Goal: Check status: Check status

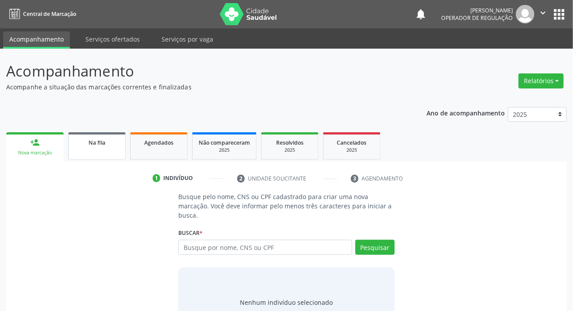
click at [89, 137] on link "Na fila" at bounding box center [96, 145] width 57 height 27
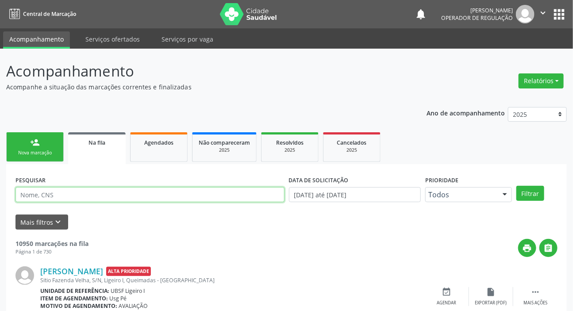
click at [77, 192] on input "text" at bounding box center [149, 194] width 269 height 15
paste input "704 6076 4111 2422"
type input "704 6076 4111 2422"
click at [516, 186] on button "Filtrar" at bounding box center [530, 193] width 28 height 15
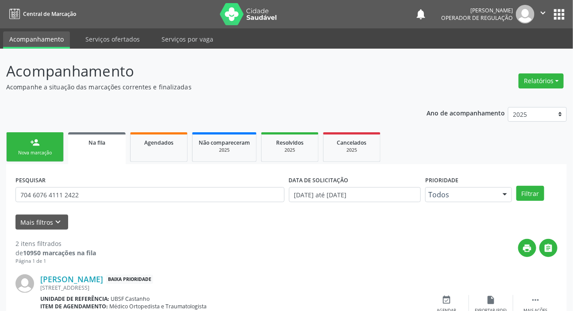
scroll to position [127, 0]
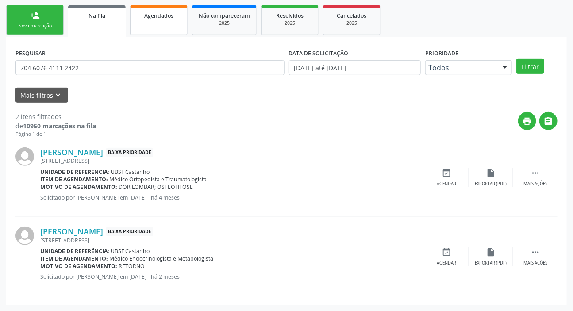
click at [165, 22] on link "Agendados" at bounding box center [158, 20] width 57 height 30
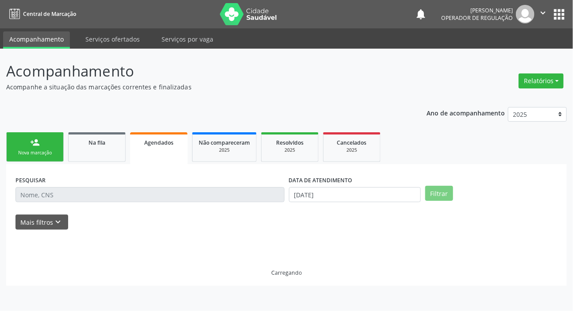
scroll to position [0, 0]
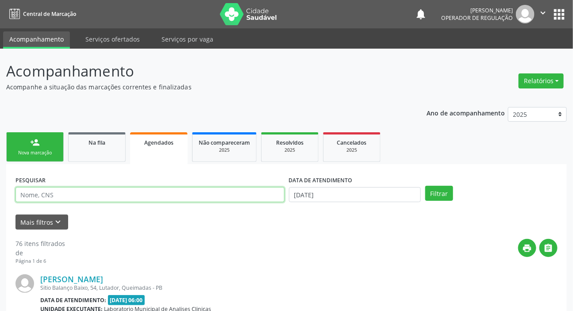
click at [119, 194] on input "text" at bounding box center [149, 194] width 269 height 15
paste input "704 6076 4111 2422"
type input "704 6076 4111 2422"
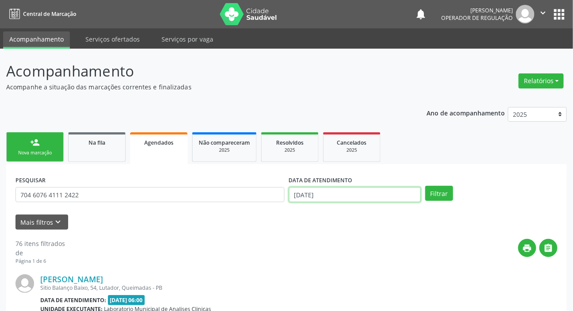
click at [313, 193] on input "[DATE]" at bounding box center [355, 194] width 132 height 15
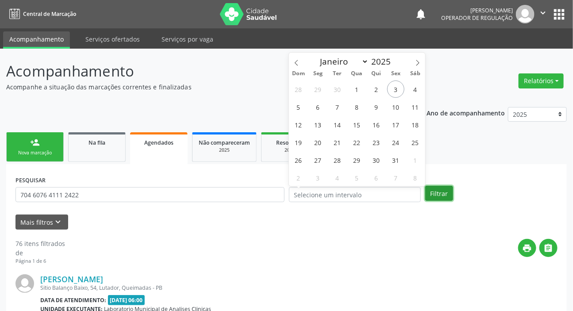
click at [437, 190] on button "Filtrar" at bounding box center [439, 193] width 28 height 15
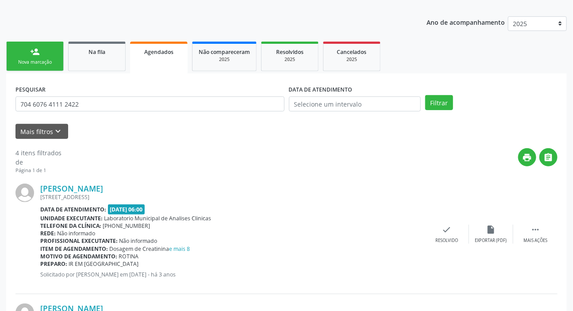
scroll to position [86, 0]
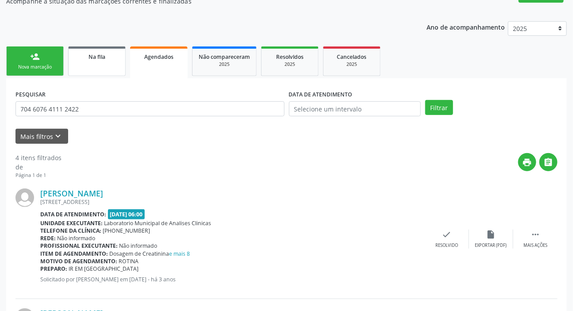
click at [114, 60] on div "Na fila" at bounding box center [97, 56] width 44 height 9
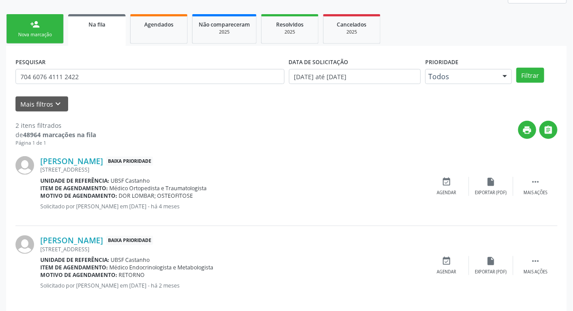
scroll to position [127, 0]
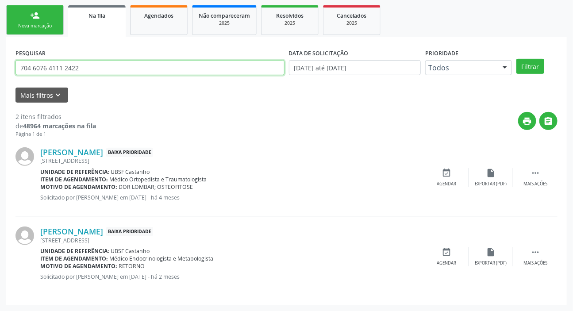
click at [103, 69] on input "704 6076 4111 2422" at bounding box center [149, 67] width 269 height 15
click at [106, 69] on input "704 6076 4111 2422" at bounding box center [149, 67] width 269 height 15
type input "700002997824901"
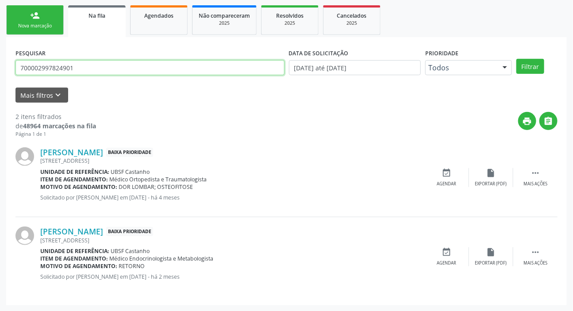
click at [516, 59] on button "Filtrar" at bounding box center [530, 66] width 28 height 15
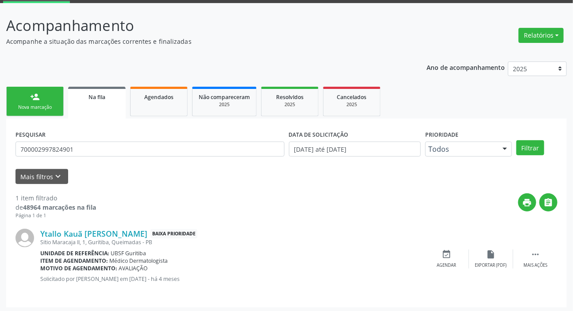
scroll to position [48, 0]
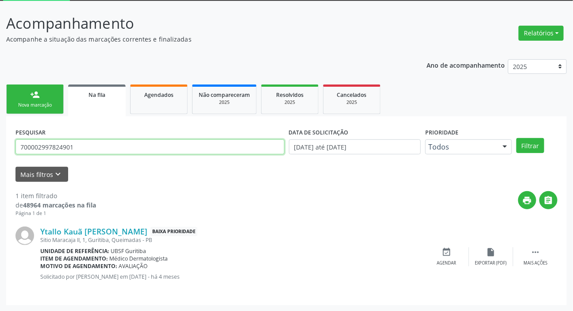
click at [42, 150] on input "700002997824901" at bounding box center [149, 146] width 269 height 15
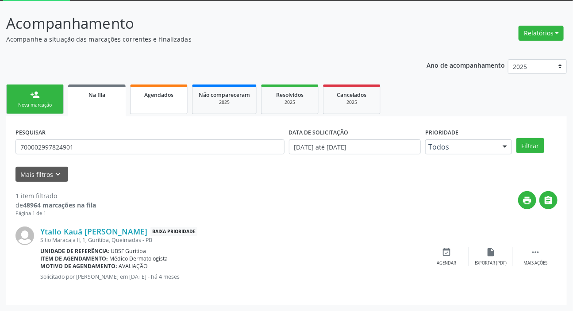
click at [156, 103] on link "Agendados" at bounding box center [158, 99] width 57 height 30
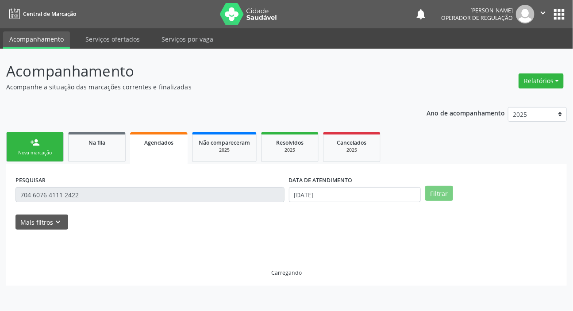
scroll to position [0, 0]
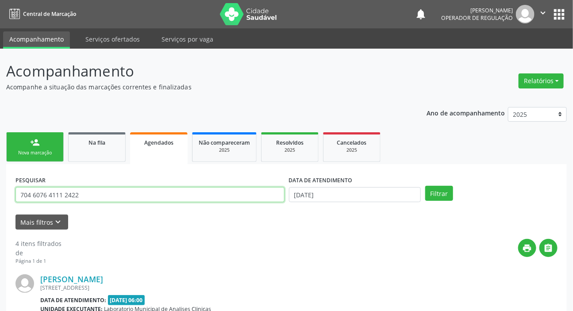
click at [119, 193] on input "704 6076 4111 2422" at bounding box center [149, 194] width 269 height 15
click at [119, 192] on input "704 6076 4111 2422" at bounding box center [149, 194] width 269 height 15
click at [119, 190] on input "704 6076 4111 2422" at bounding box center [149, 194] width 269 height 15
click at [119, 191] on input "704 6076 4111 2422" at bounding box center [149, 194] width 269 height 15
click at [117, 190] on input "704 6076 4111 2422" at bounding box center [149, 194] width 269 height 15
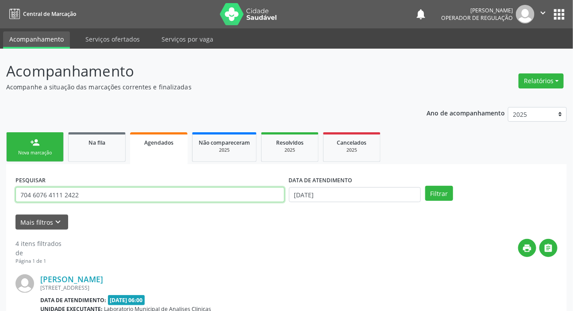
click at [117, 191] on input "704 6076 4111 2422" at bounding box center [149, 194] width 269 height 15
click at [116, 194] on input "704 6076 4111 2422" at bounding box center [149, 194] width 269 height 15
paste input "0002997824901"
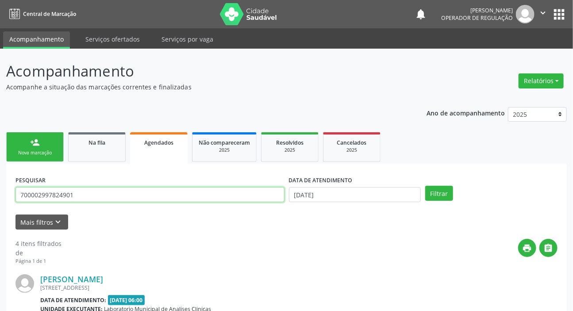
type input "700002997824901"
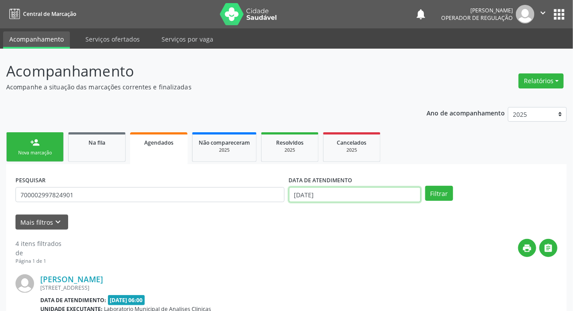
click at [330, 198] on input "[DATE]" at bounding box center [355, 194] width 132 height 15
click at [440, 198] on button "Filtrar" at bounding box center [439, 193] width 28 height 15
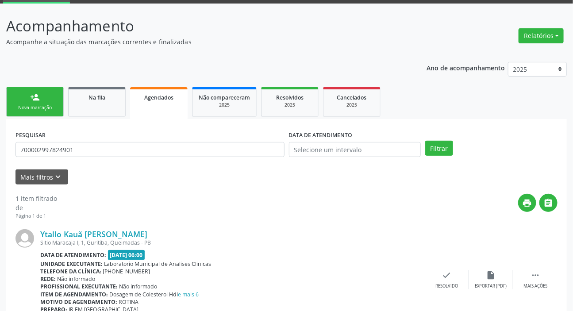
scroll to position [88, 0]
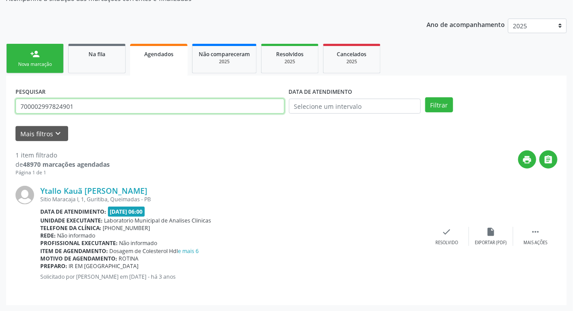
click at [144, 99] on input "700002997824901" at bounding box center [149, 106] width 269 height 15
click at [144, 106] on input "700002997824901" at bounding box center [149, 106] width 269 height 15
click at [142, 101] on input "700002997824901" at bounding box center [149, 106] width 269 height 15
type input "708407795941660"
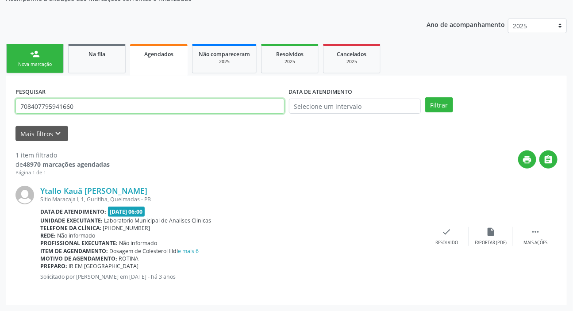
click at [425, 97] on button "Filtrar" at bounding box center [439, 104] width 28 height 15
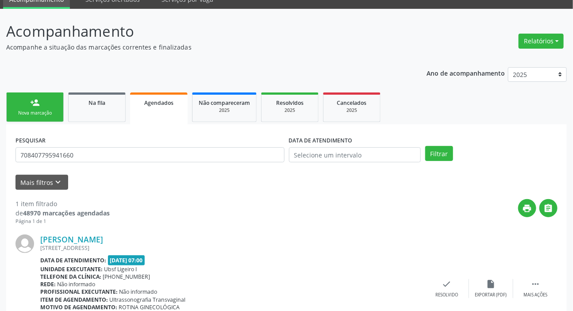
scroll to position [96, 0]
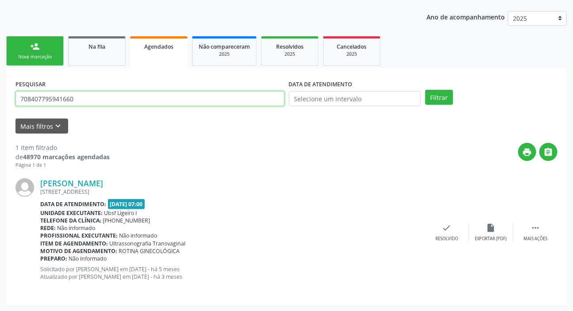
click at [203, 98] on input "708407795941660" at bounding box center [149, 98] width 269 height 15
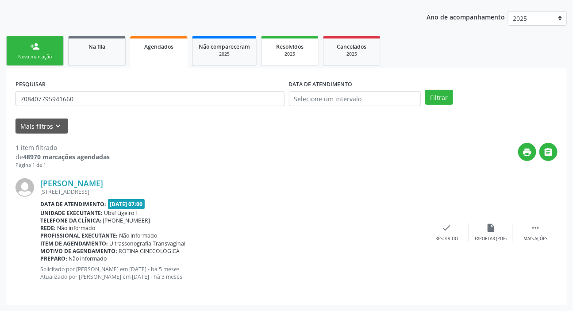
click at [293, 51] on div "2025" at bounding box center [290, 54] width 44 height 7
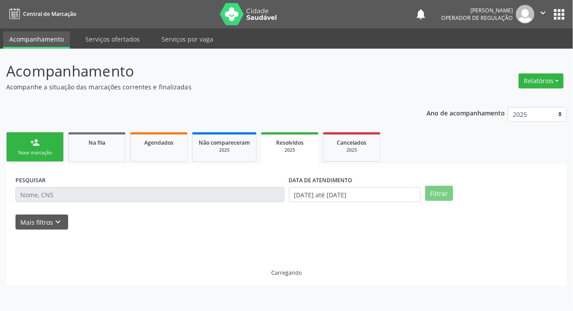
scroll to position [0, 0]
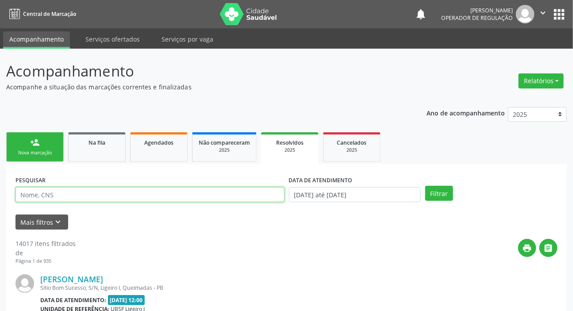
click at [206, 195] on input "text" at bounding box center [149, 194] width 269 height 15
paste input "708407795941660"
type input "708407795941660"
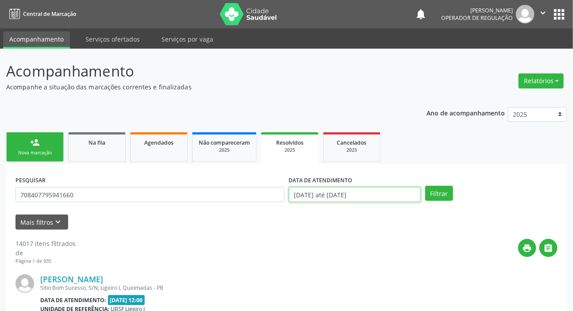
click at [328, 190] on input "[DATE] até [DATE]" at bounding box center [355, 194] width 132 height 15
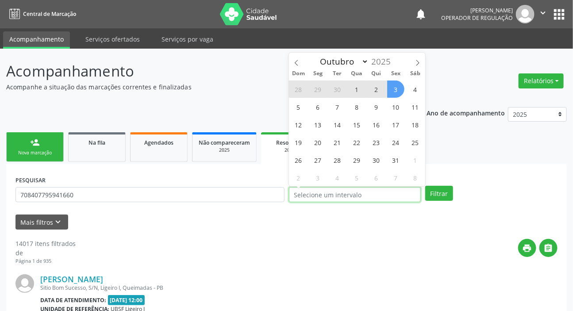
select select "0"
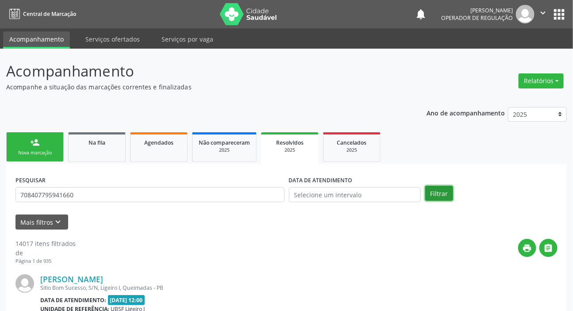
click at [446, 191] on button "Filtrar" at bounding box center [439, 193] width 28 height 15
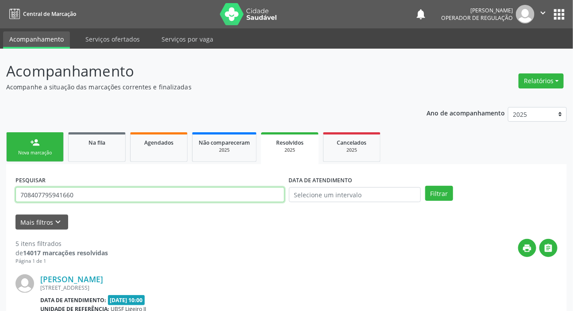
click at [144, 199] on input "708407795941660" at bounding box center [149, 194] width 269 height 15
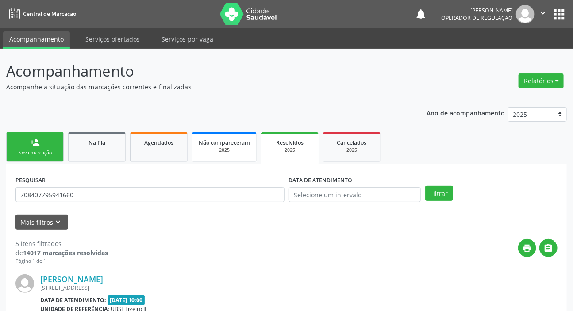
click at [214, 144] on span "Não compareceram" at bounding box center [224, 143] width 51 height 8
select select "9"
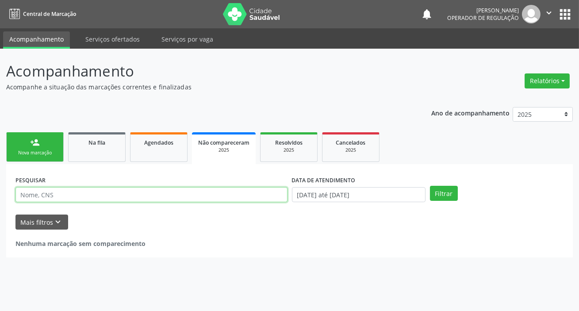
click at [214, 194] on input "text" at bounding box center [151, 194] width 272 height 15
paste input "708407795941660"
type input "708407795941660"
click at [430, 186] on button "Filtrar" at bounding box center [444, 193] width 28 height 15
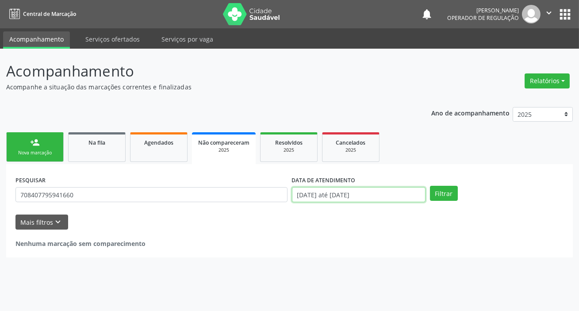
click at [325, 196] on input "[DATE] até [DATE]" at bounding box center [359, 194] width 134 height 15
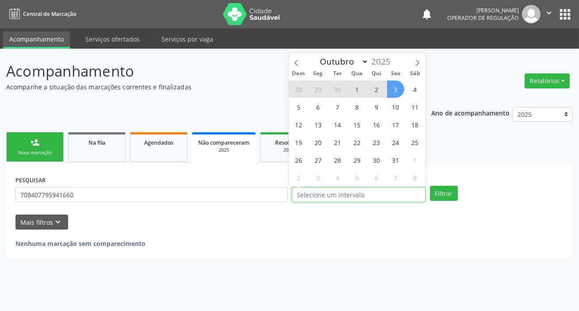
select select "0"
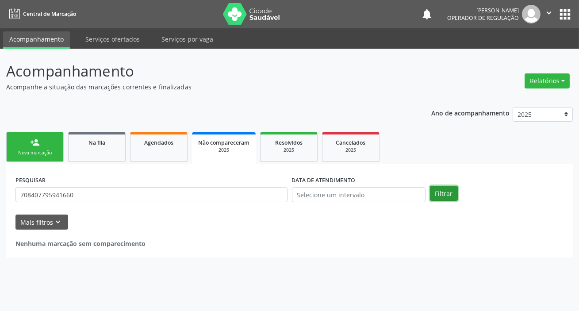
click at [440, 194] on button "Filtrar" at bounding box center [444, 193] width 28 height 15
click at [140, 143] on div "Agendados" at bounding box center [159, 142] width 44 height 9
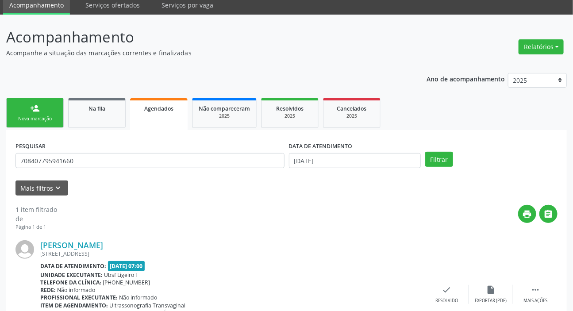
scroll to position [80, 0]
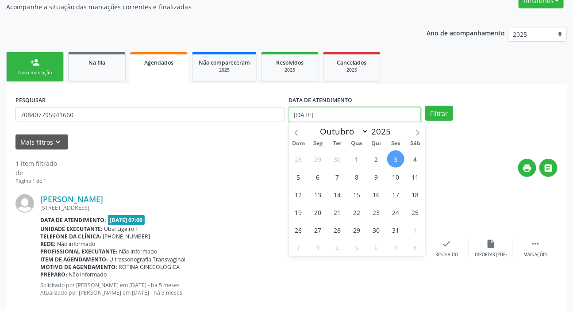
click at [337, 108] on input "[DATE]" at bounding box center [355, 114] width 132 height 15
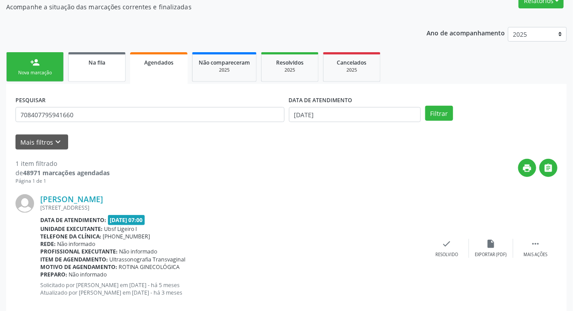
click at [103, 70] on link "Na fila" at bounding box center [96, 67] width 57 height 30
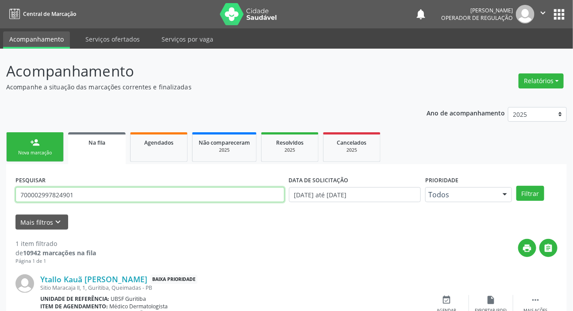
click at [111, 196] on input "700002997824901" at bounding box center [149, 194] width 269 height 15
type input "705807492168932"
click at [516, 186] on button "Filtrar" at bounding box center [530, 193] width 28 height 15
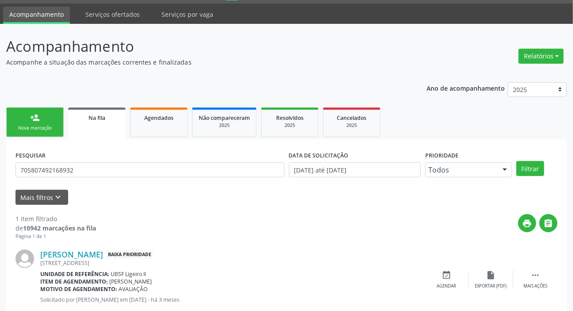
scroll to position [48, 0]
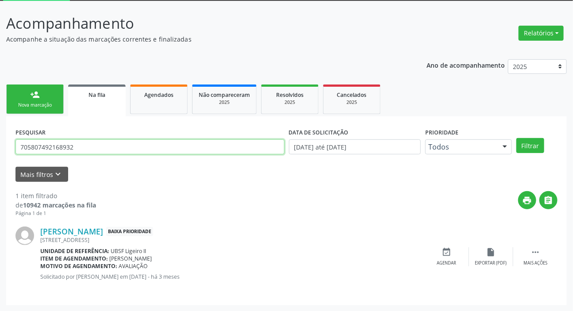
click at [106, 150] on input "705807492168932" at bounding box center [149, 146] width 269 height 15
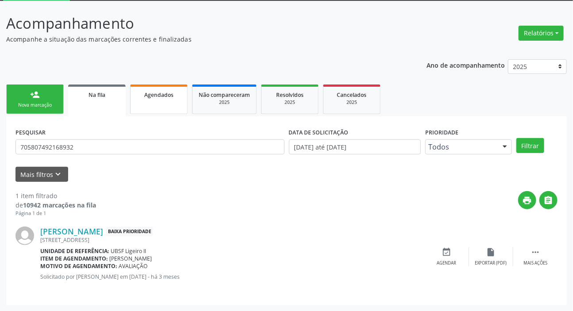
click at [151, 107] on link "Agendados" at bounding box center [158, 99] width 57 height 30
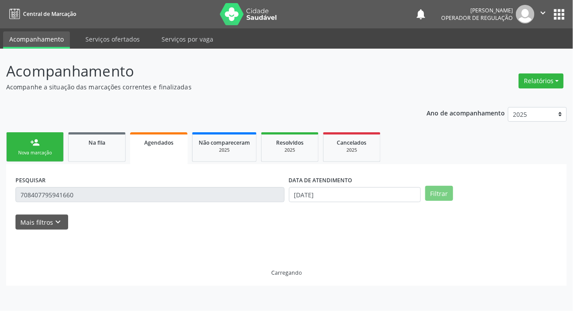
scroll to position [0, 0]
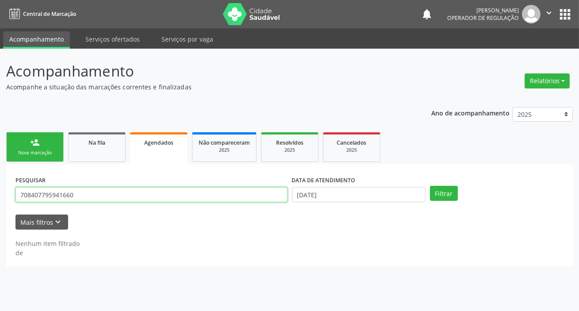
click at [132, 190] on input "708407795941660" at bounding box center [151, 194] width 272 height 15
paste input "5807492168932"
type input "705807492168932"
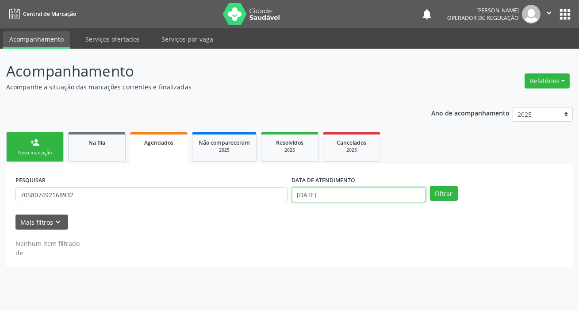
click at [331, 191] on input "[DATE]" at bounding box center [359, 194] width 134 height 15
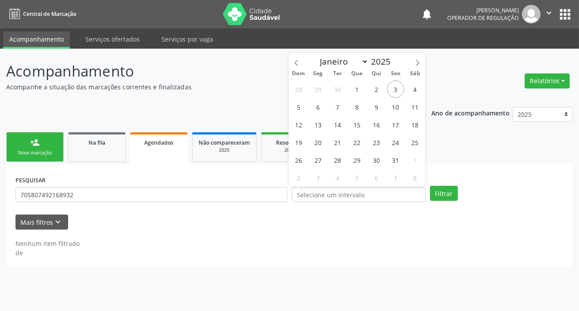
click at [436, 182] on div "PESQUISAR 705807492168932 DATA DE ATENDIMENTO Filtrar" at bounding box center [289, 190] width 552 height 34
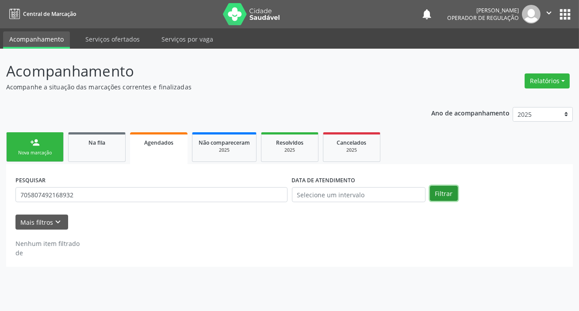
click at [438, 190] on button "Filtrar" at bounding box center [444, 193] width 28 height 15
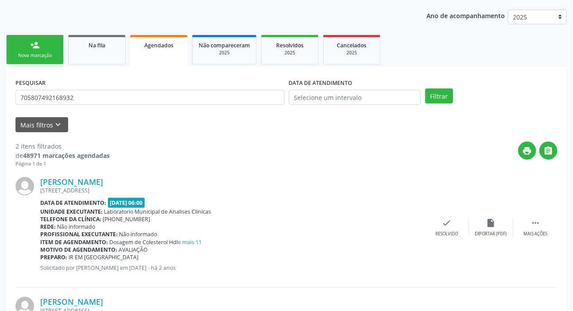
scroll to position [95, 0]
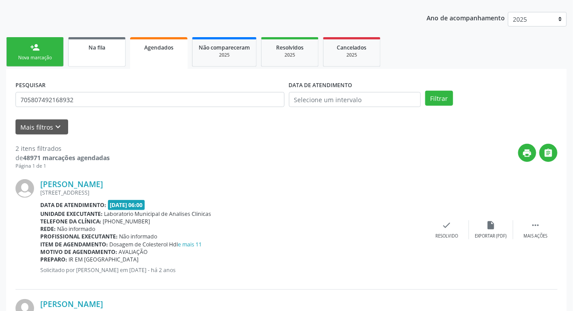
click at [101, 49] on span "Na fila" at bounding box center [96, 48] width 17 height 8
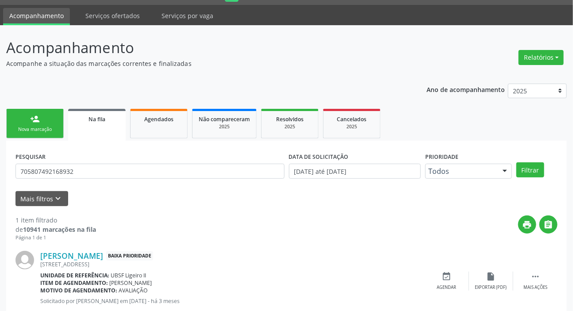
scroll to position [0, 0]
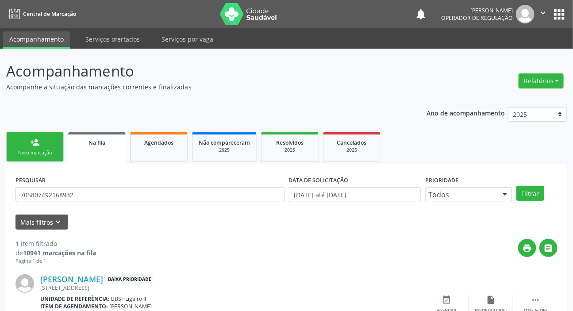
click at [561, 19] on button "apps" at bounding box center [558, 14] width 15 height 15
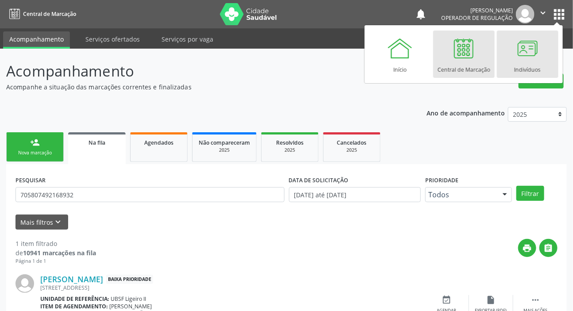
click at [528, 56] on div at bounding box center [527, 48] width 27 height 27
